Goal: Information Seeking & Learning: Check status

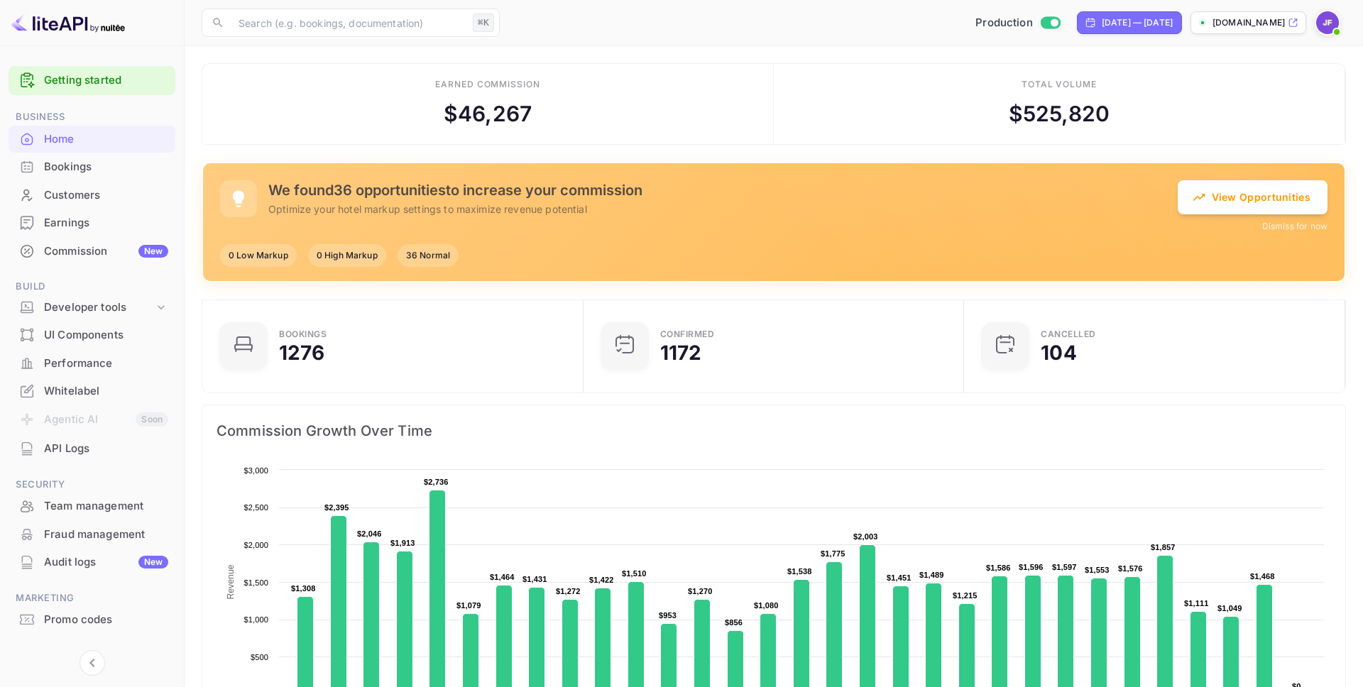
scroll to position [231, 373]
click at [81, 366] on div "Performance" at bounding box center [106, 364] width 124 height 16
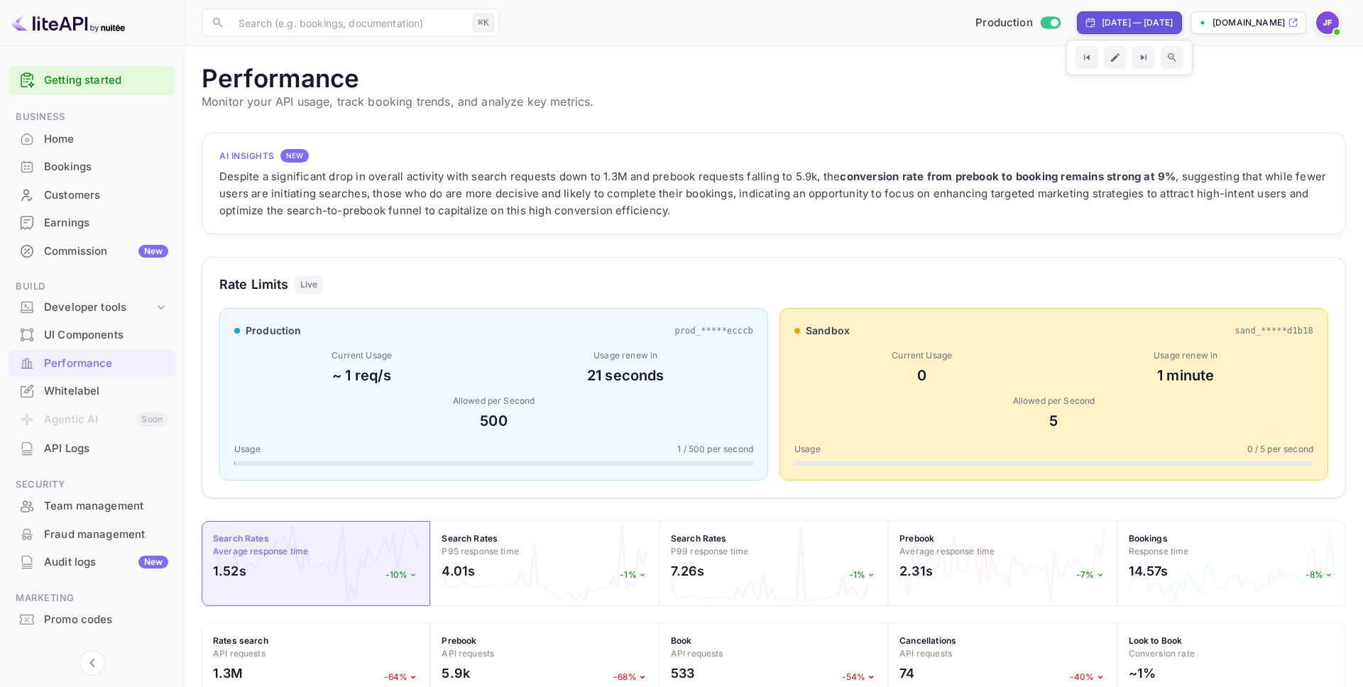
click at [1136, 16] on div "[DATE] — [DATE]" at bounding box center [1129, 22] width 105 height 23
select select "8"
select select "2025"
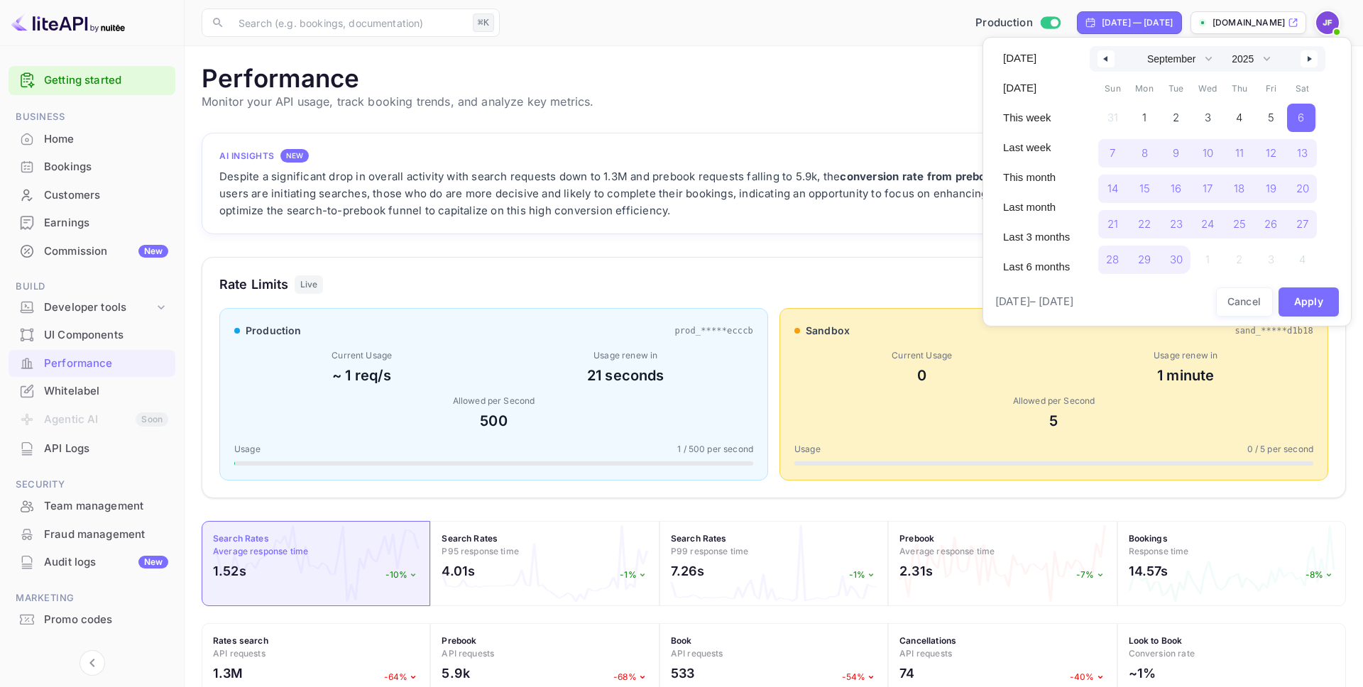
click at [1135, 20] on div at bounding box center [681, 343] width 1363 height 687
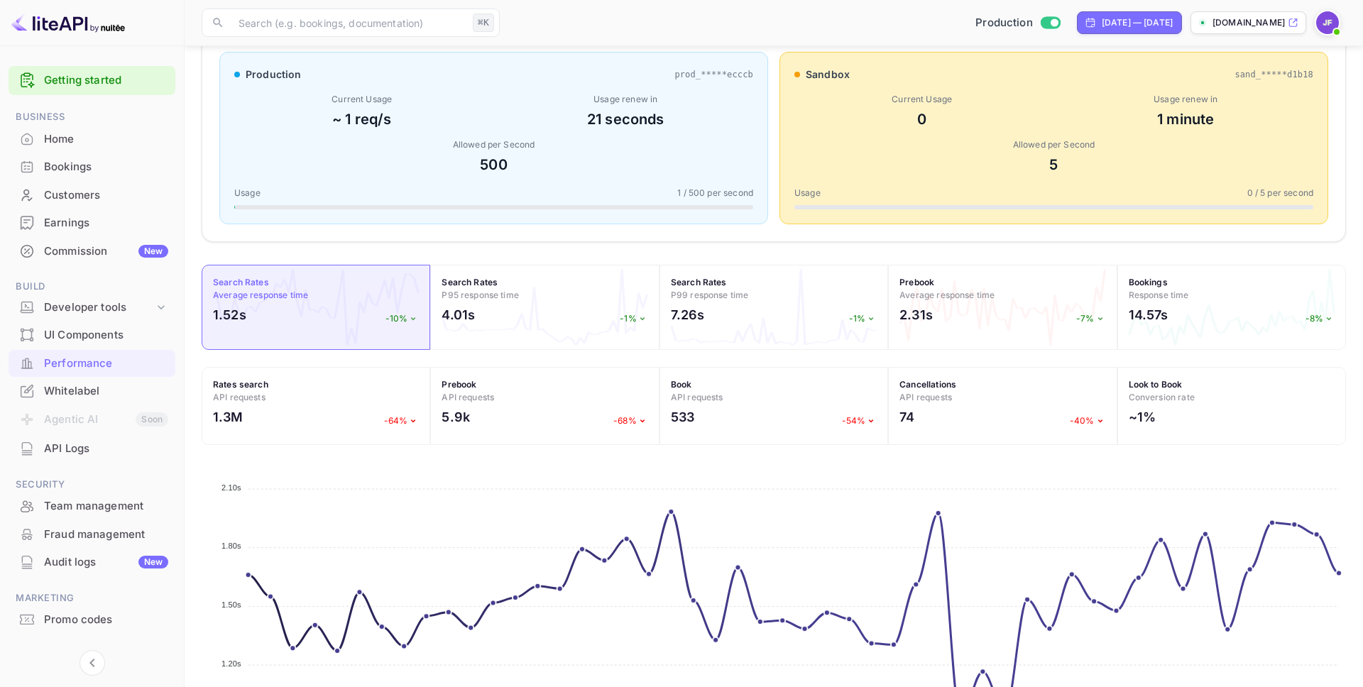
scroll to position [419, 0]
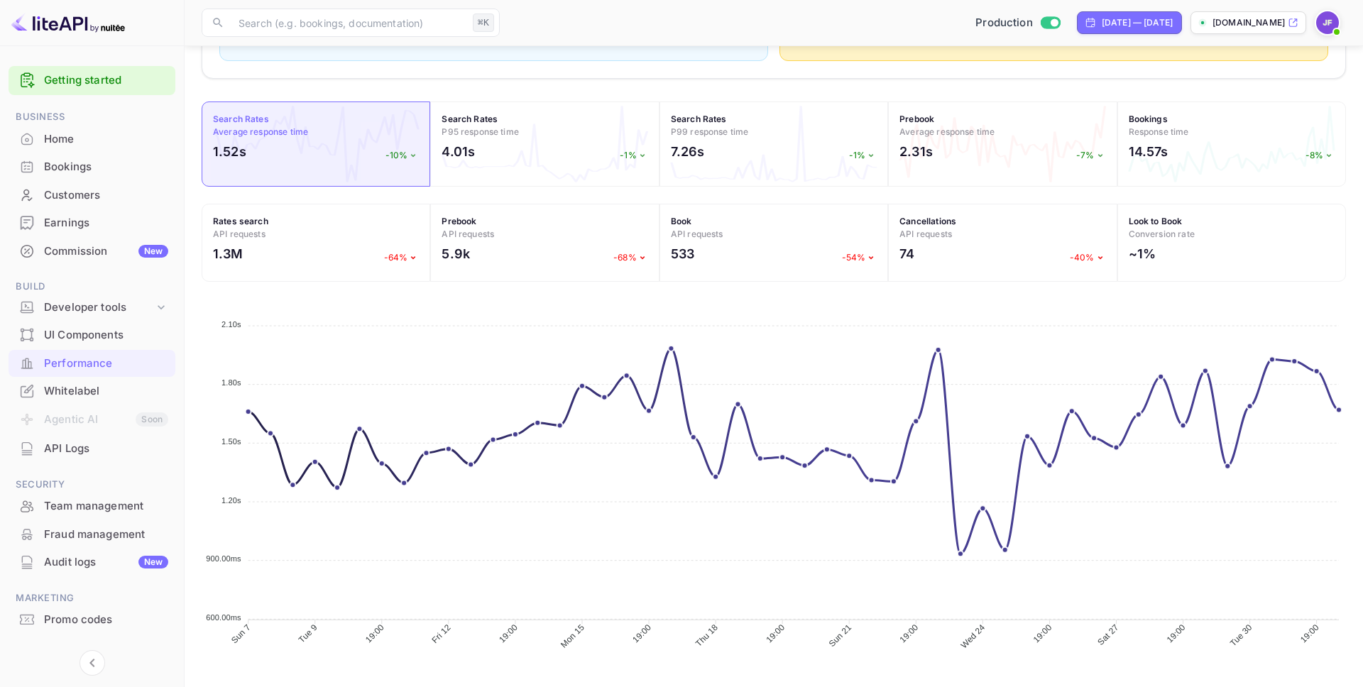
click at [92, 569] on div "Audit logs New" at bounding box center [106, 562] width 124 height 16
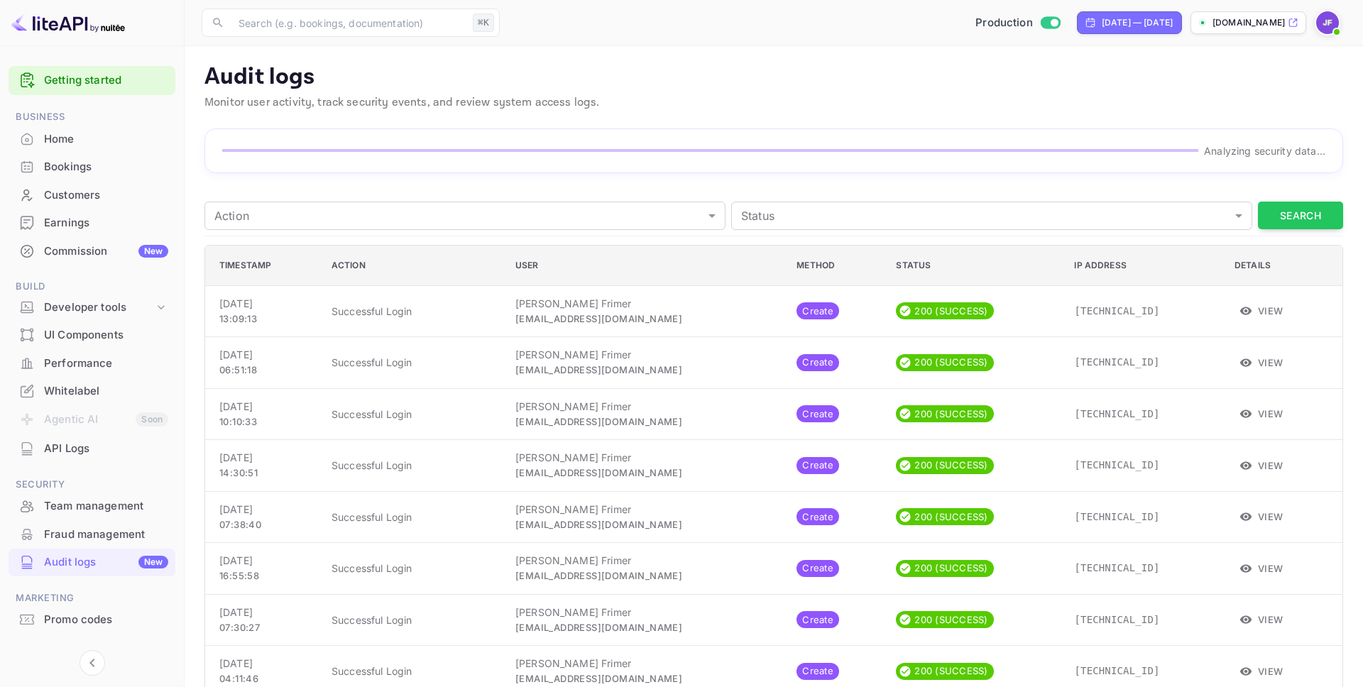
click at [95, 362] on div "Performance" at bounding box center [106, 364] width 124 height 16
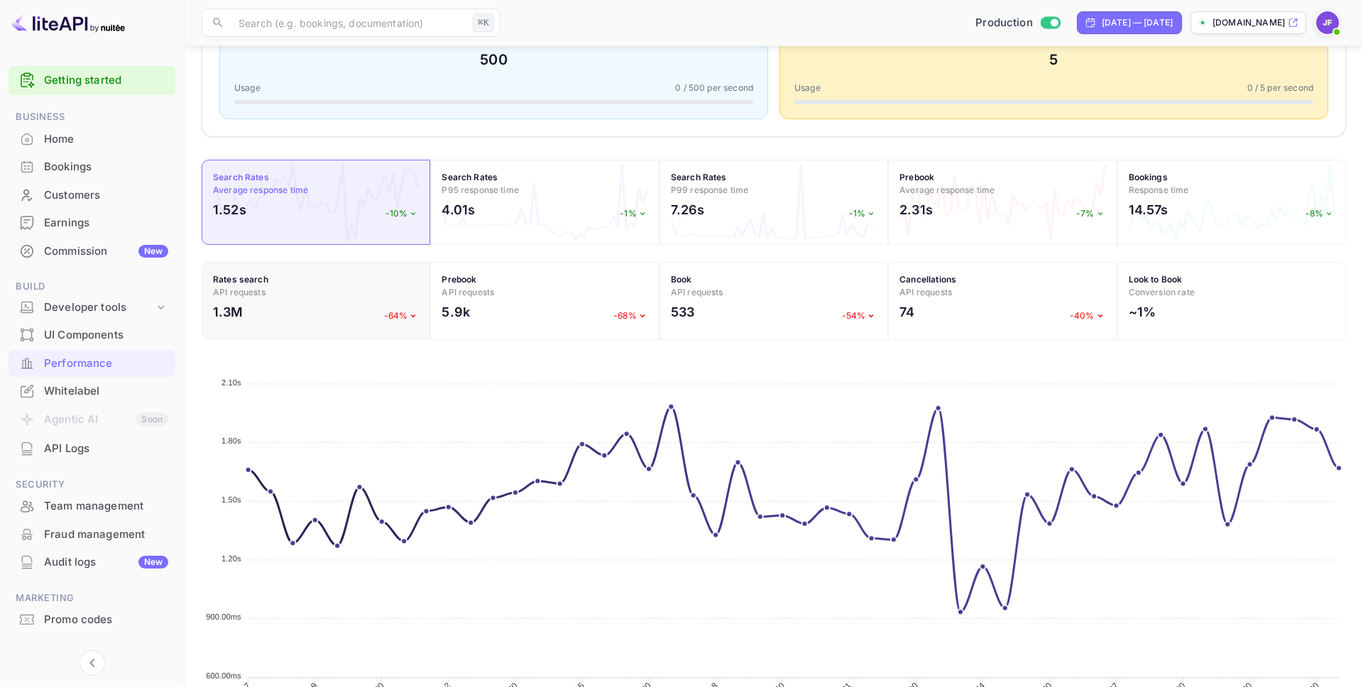
scroll to position [278, 0]
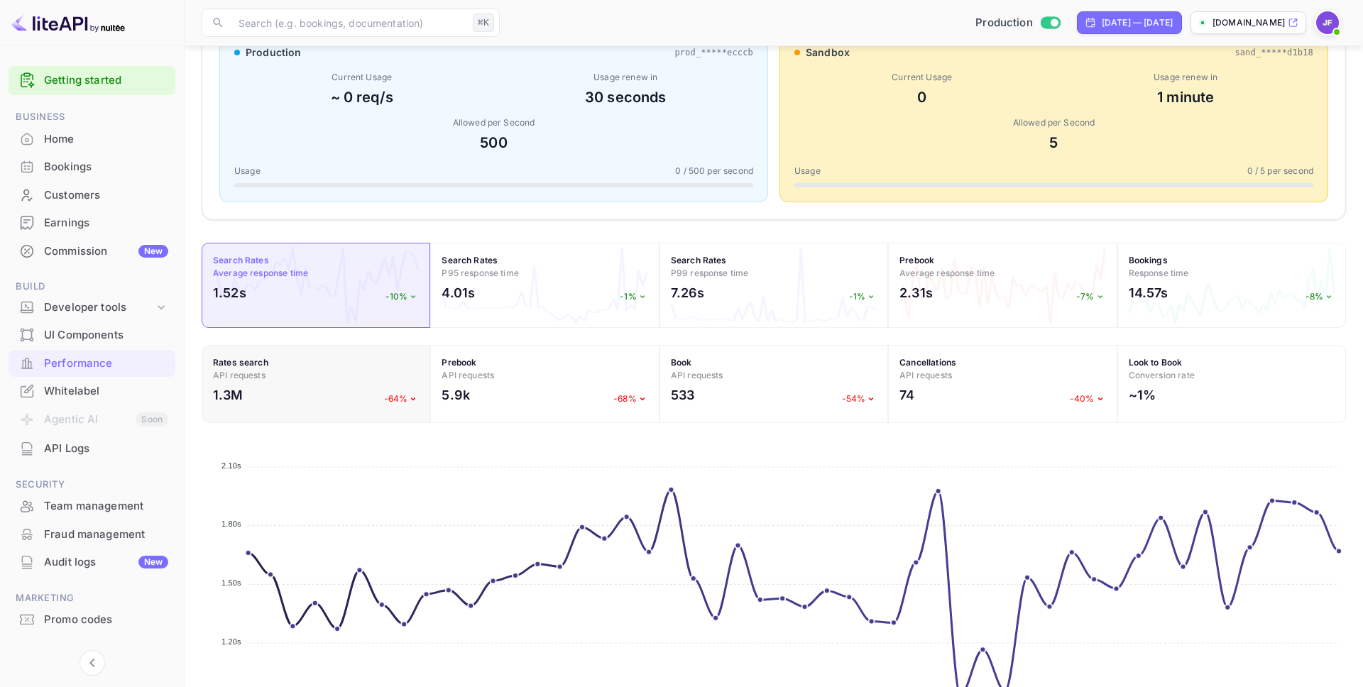
click at [321, 372] on h4 "Rates search API requests" at bounding box center [316, 369] width 206 height 26
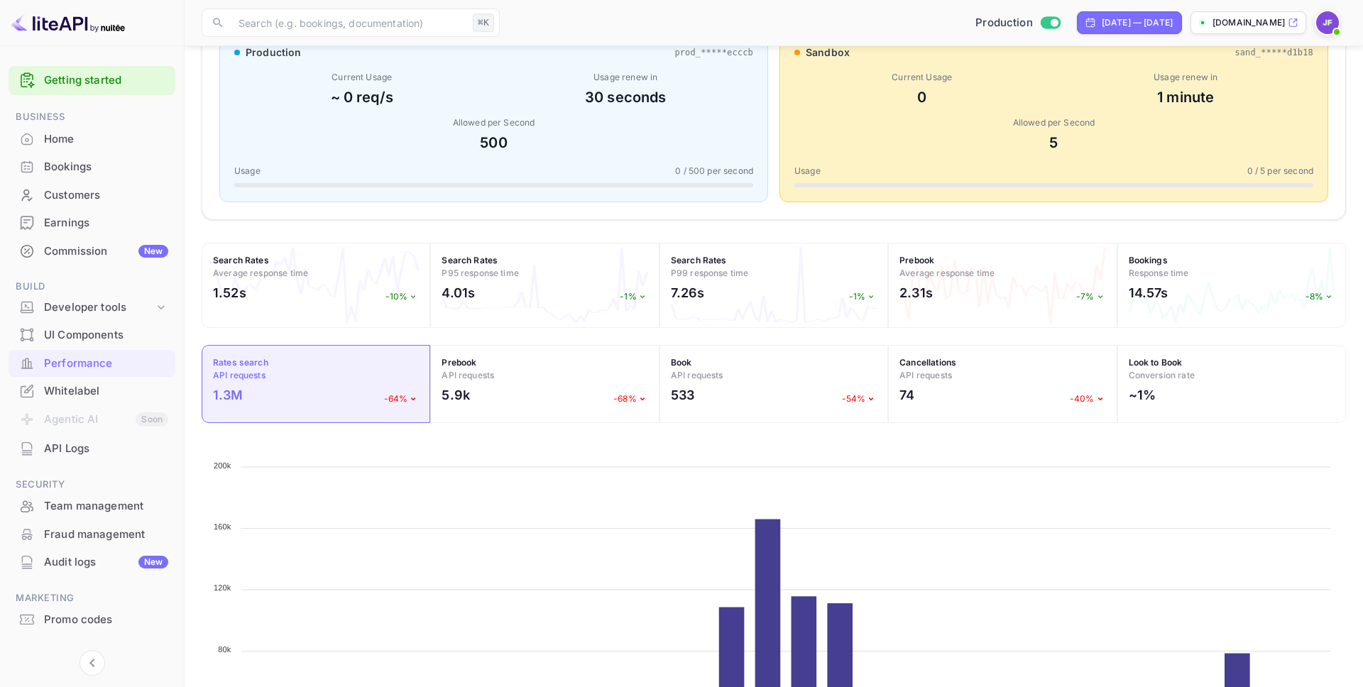
scroll to position [419, 0]
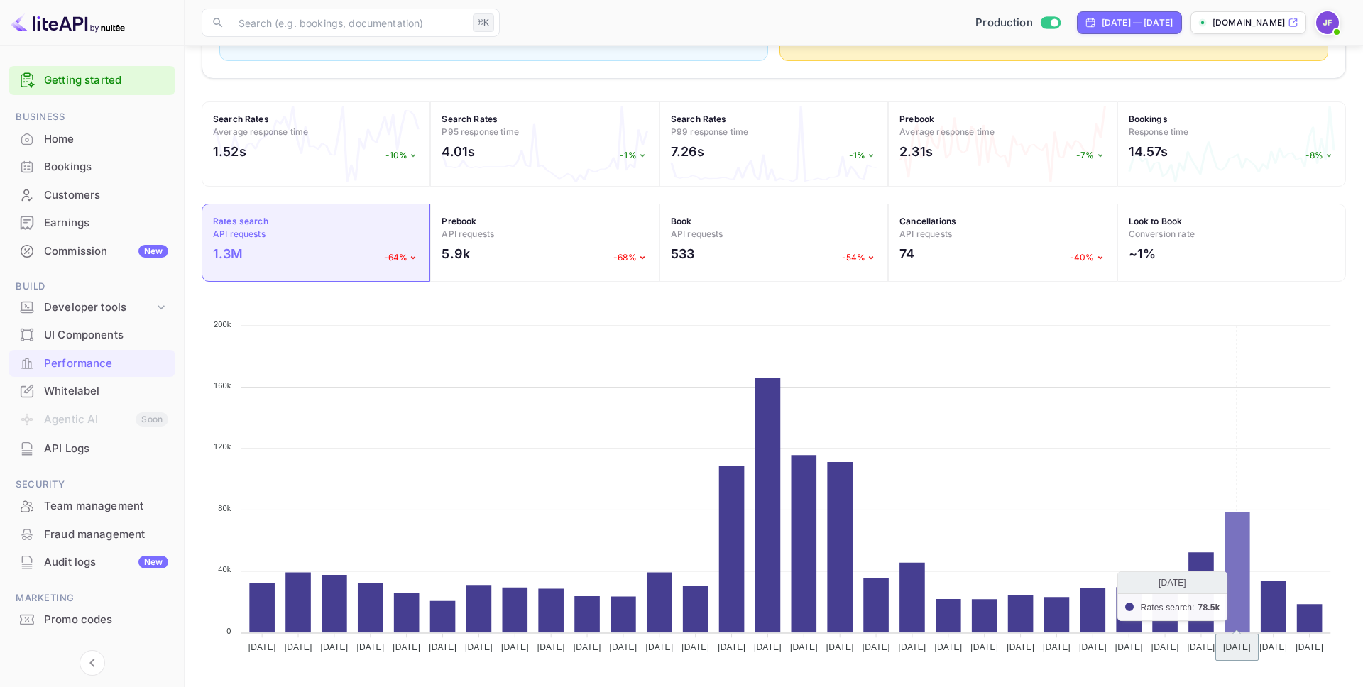
click at [1239, 617] on icon at bounding box center [1237, 572] width 26 height 121
